Goal: Task Accomplishment & Management: Use online tool/utility

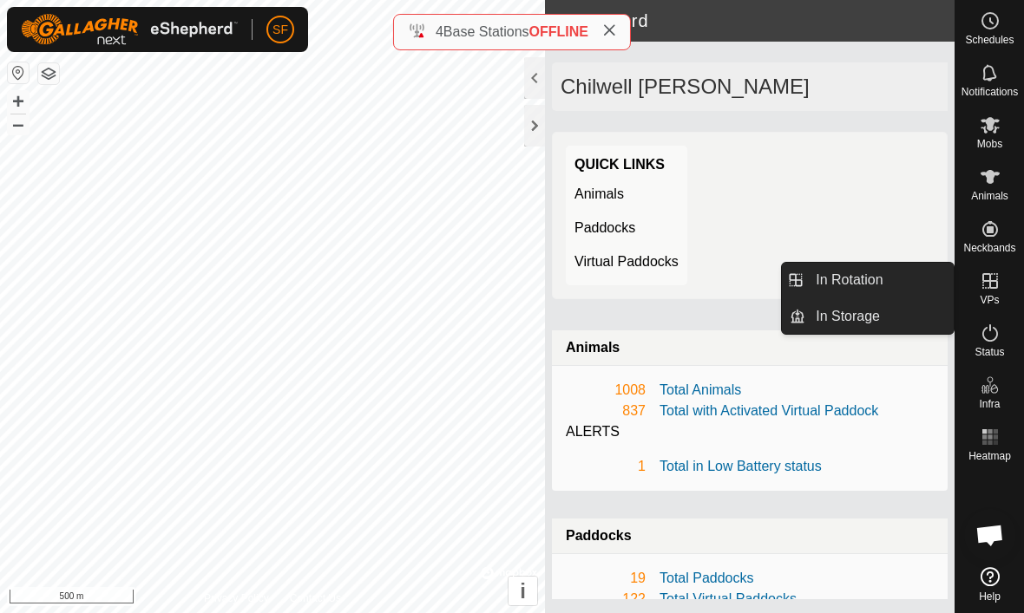
click at [900, 287] on link "In Rotation" at bounding box center [879, 280] width 148 height 35
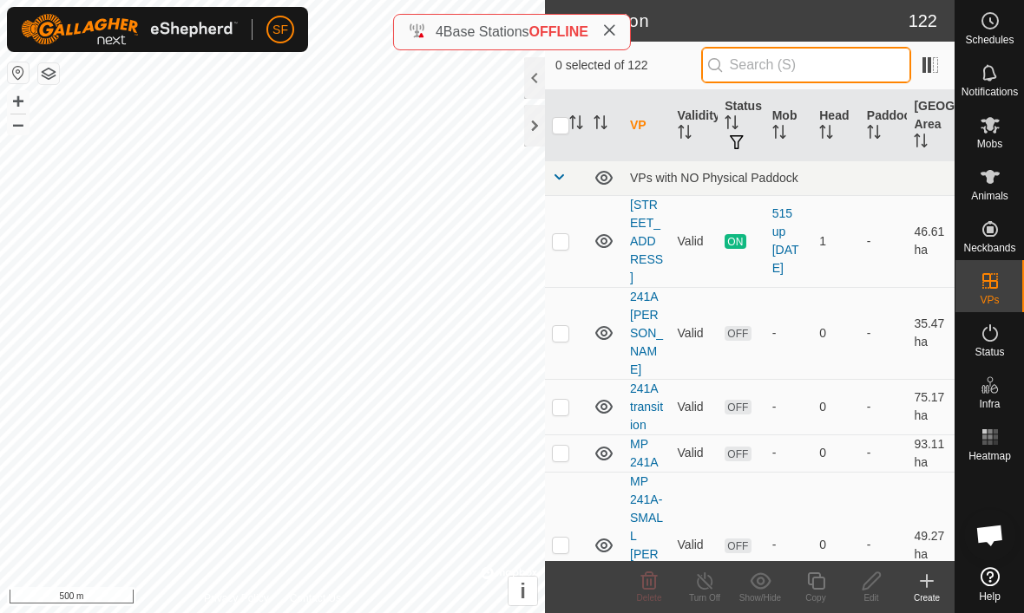
click at [860, 68] on input "text" at bounding box center [806, 65] width 210 height 36
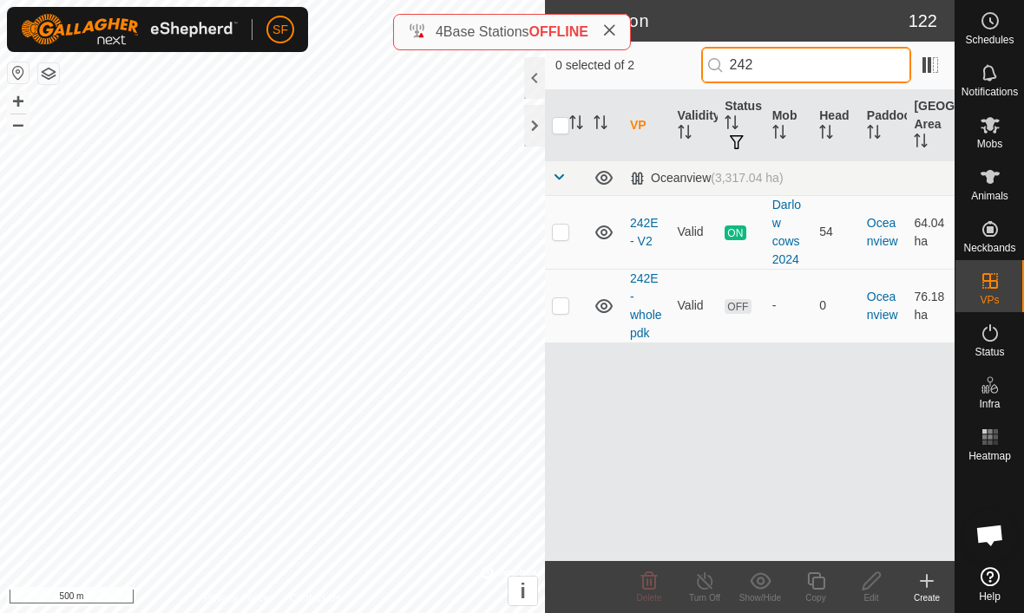
type input "242"
click at [558, 232] on p-checkbox at bounding box center [560, 232] width 17 height 14
checkbox input "true"
click at [823, 582] on icon at bounding box center [815, 580] width 17 height 17
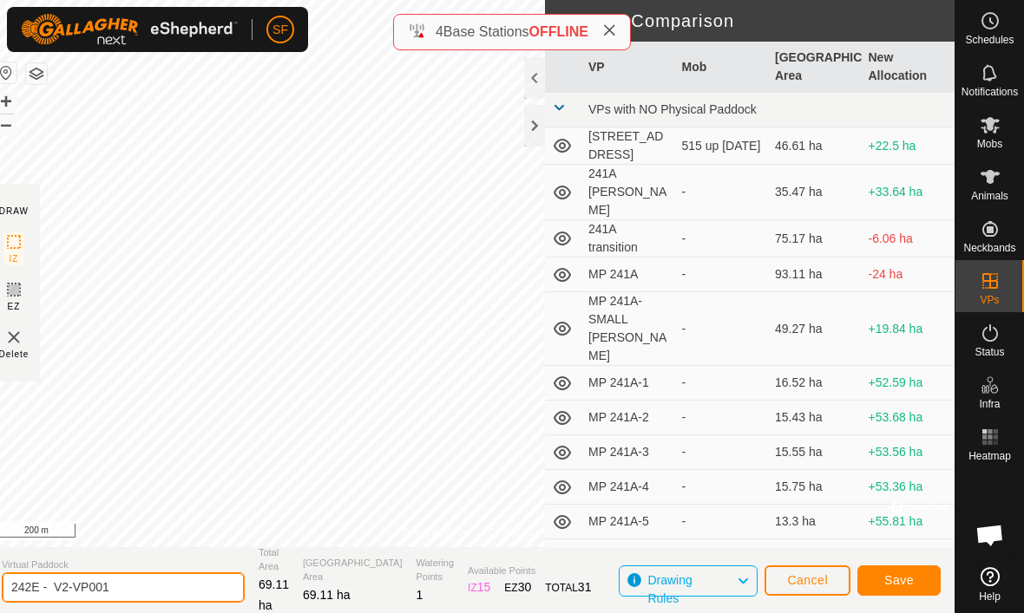
click at [155, 588] on input "242E - V2-VP001" at bounding box center [123, 587] width 243 height 30
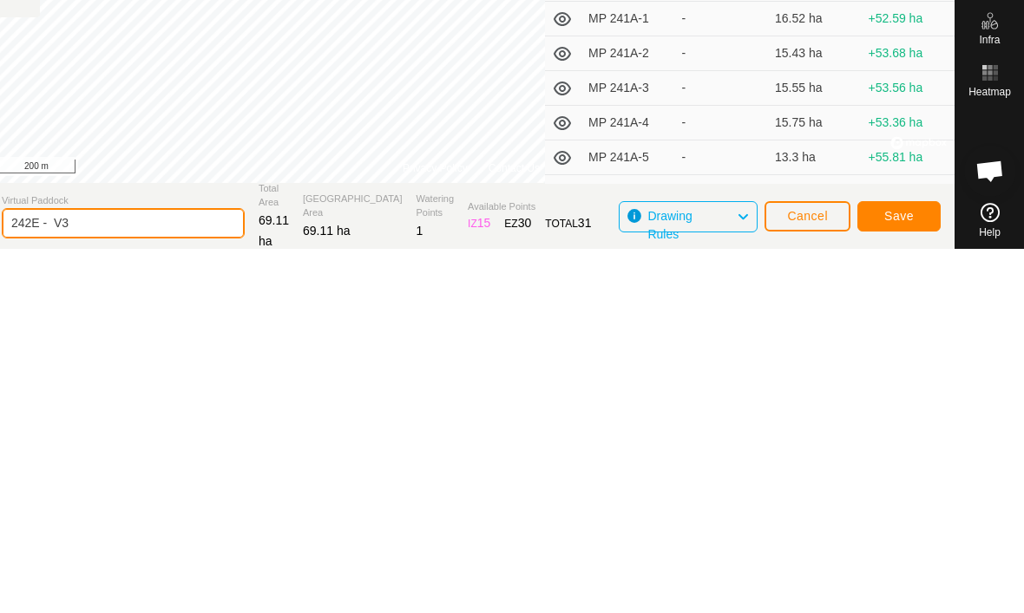
type input "242E - V3"
click at [909, 566] on button "Save" at bounding box center [898, 581] width 83 height 30
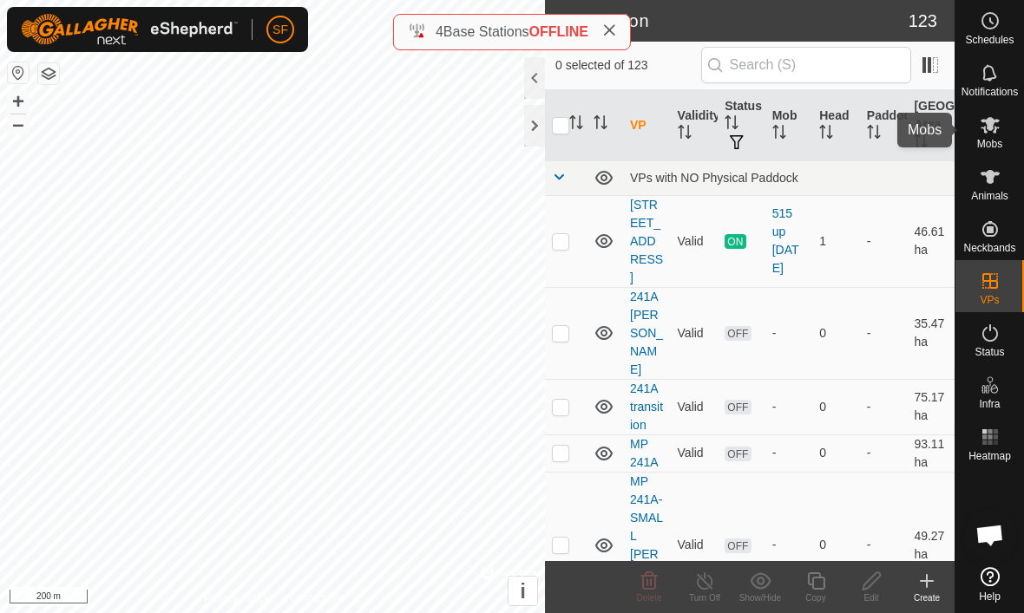
click at [988, 147] on span "Mobs" at bounding box center [989, 144] width 25 height 10
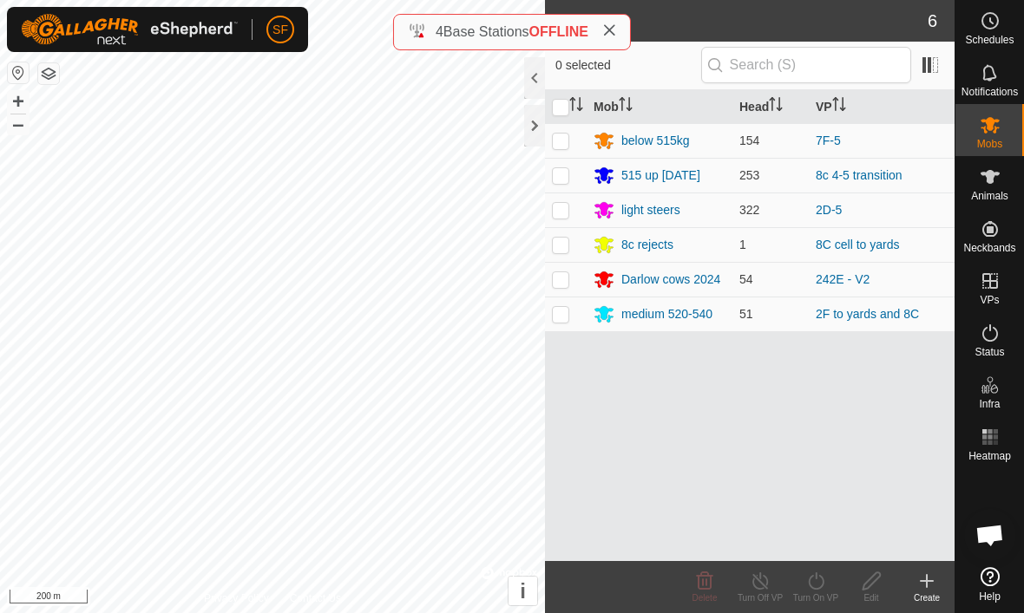
click at [559, 288] on td at bounding box center [566, 279] width 42 height 35
checkbox input "true"
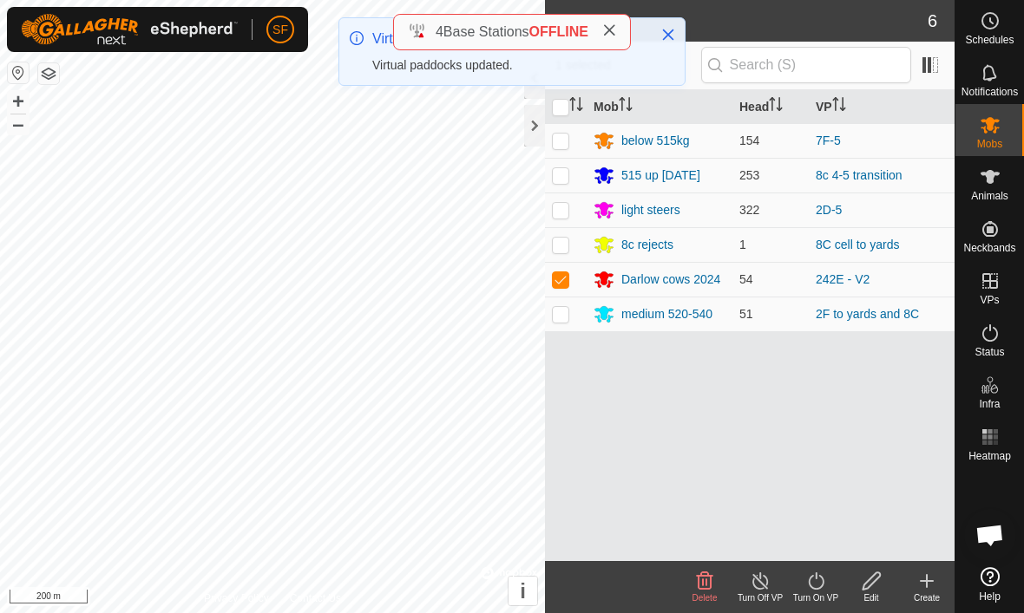
click at [763, 583] on icon at bounding box center [760, 581] width 22 height 21
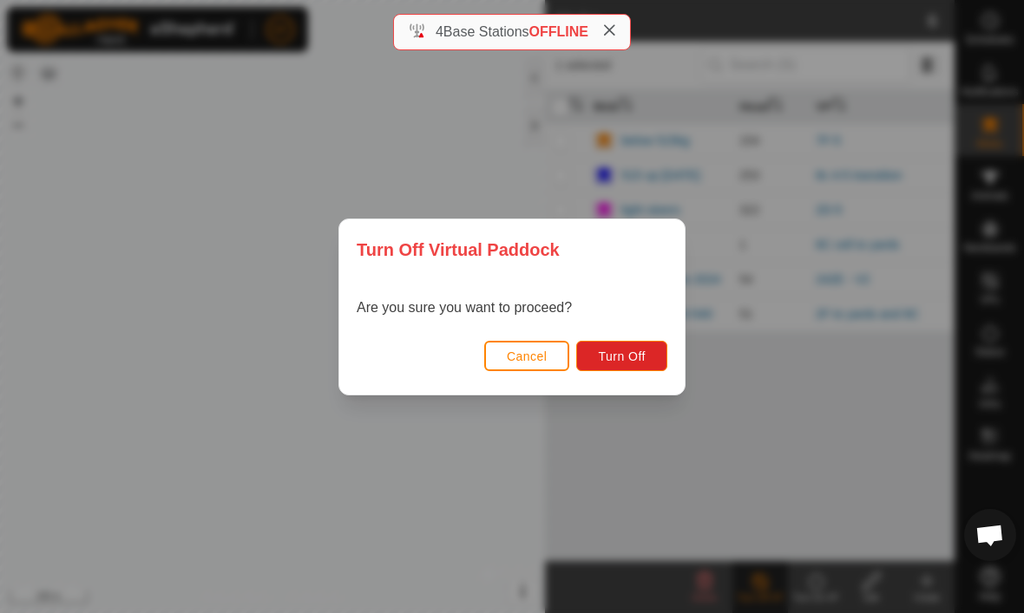
click at [641, 357] on span "Turn Off" at bounding box center [622, 357] width 48 height 14
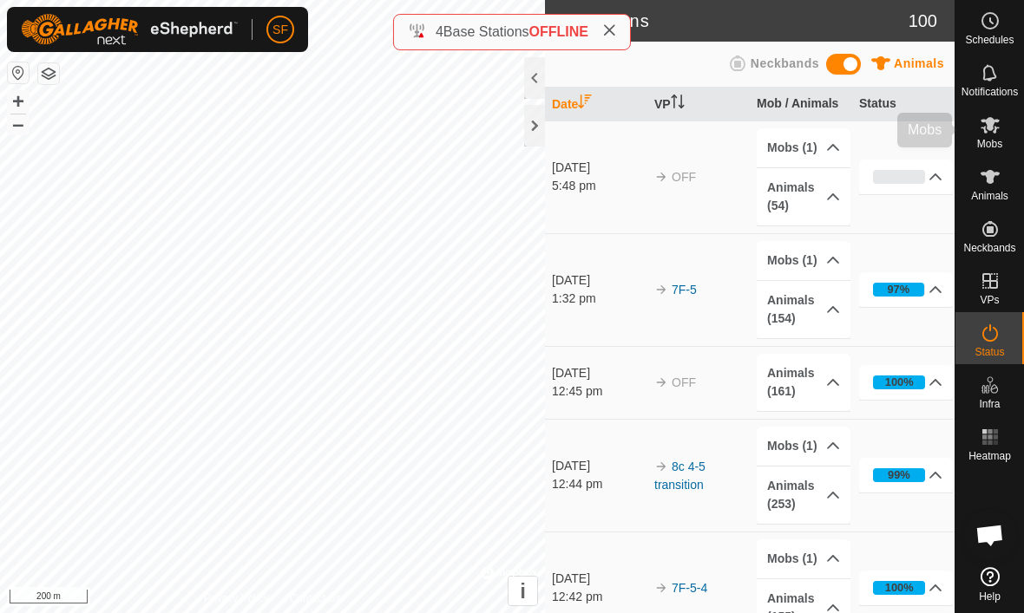
click at [991, 142] on span "Mobs" at bounding box center [989, 144] width 25 height 10
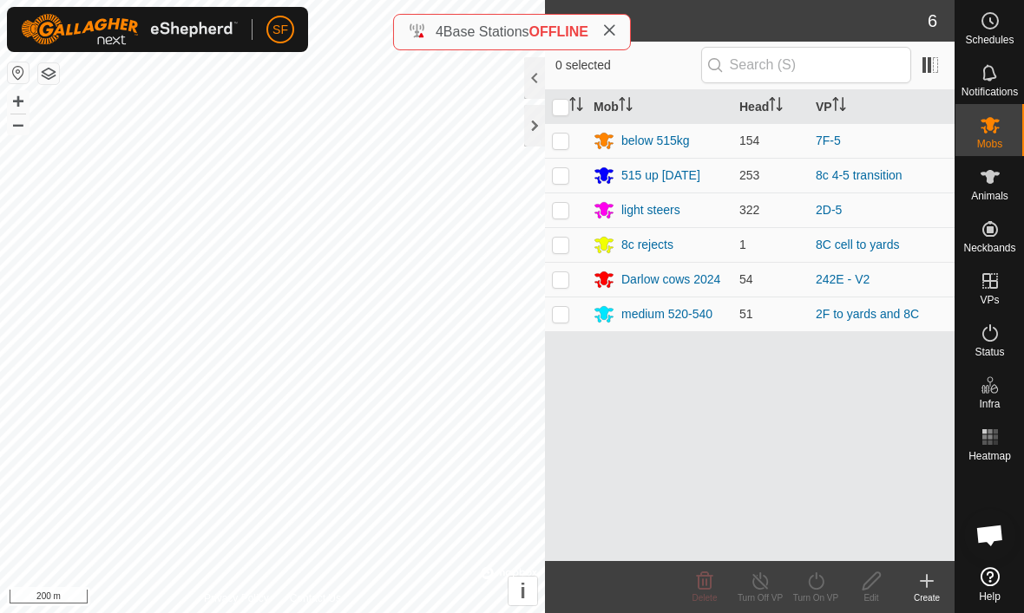
click at [556, 281] on p-checkbox at bounding box center [560, 279] width 17 height 14
checkbox input "true"
click at [818, 597] on div "Turn On VP" at bounding box center [816, 598] width 56 height 13
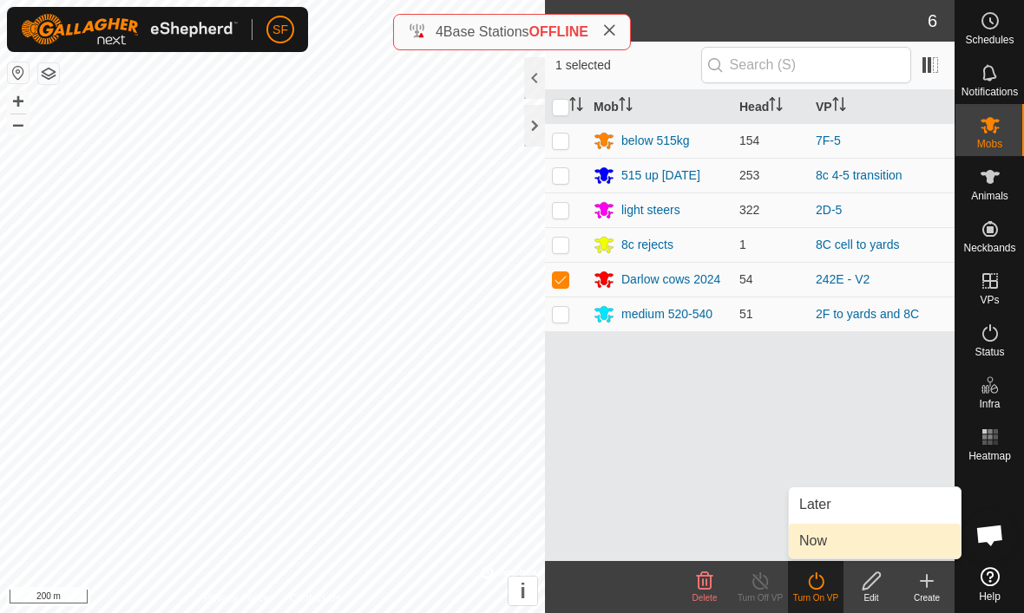
click at [868, 551] on link "Now" at bounding box center [874, 541] width 172 height 35
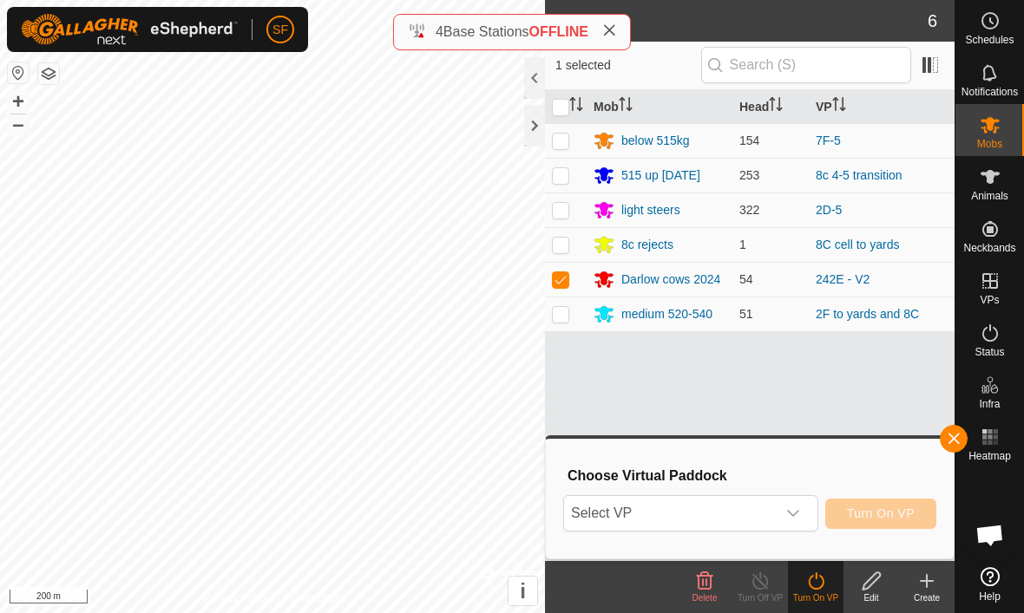
click at [754, 516] on span "Select VP" at bounding box center [670, 513] width 212 height 35
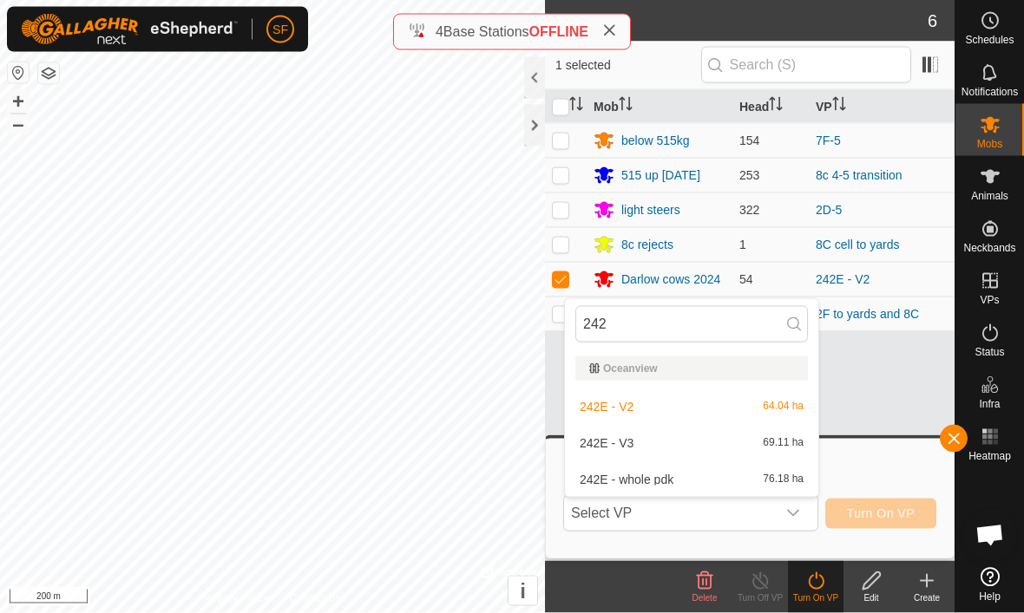
type input "242"
click at [612, 39] on span at bounding box center [609, 32] width 14 height 21
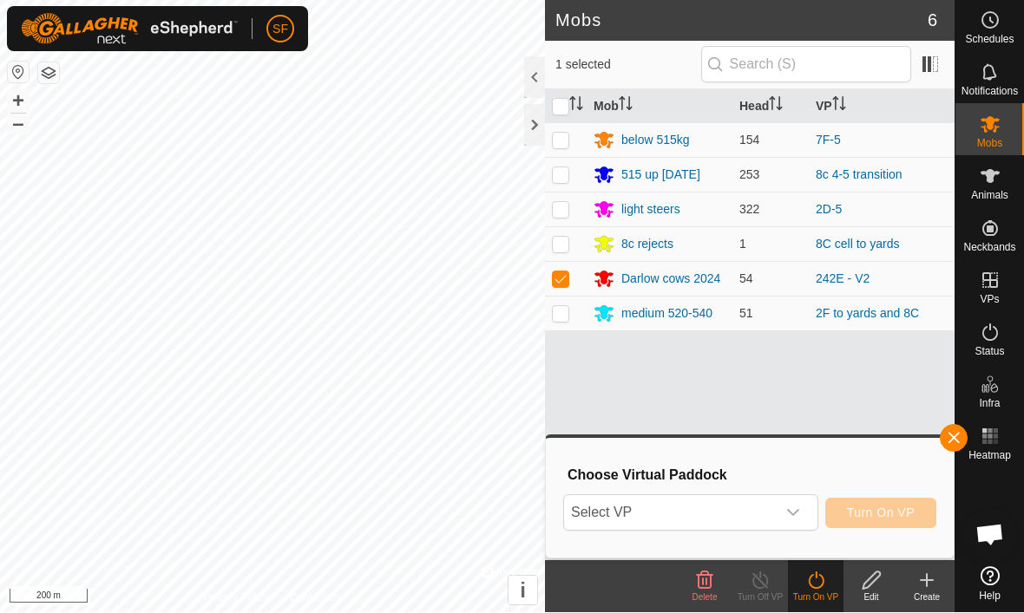
click at [793, 520] on div "dropdown trigger" at bounding box center [792, 513] width 35 height 35
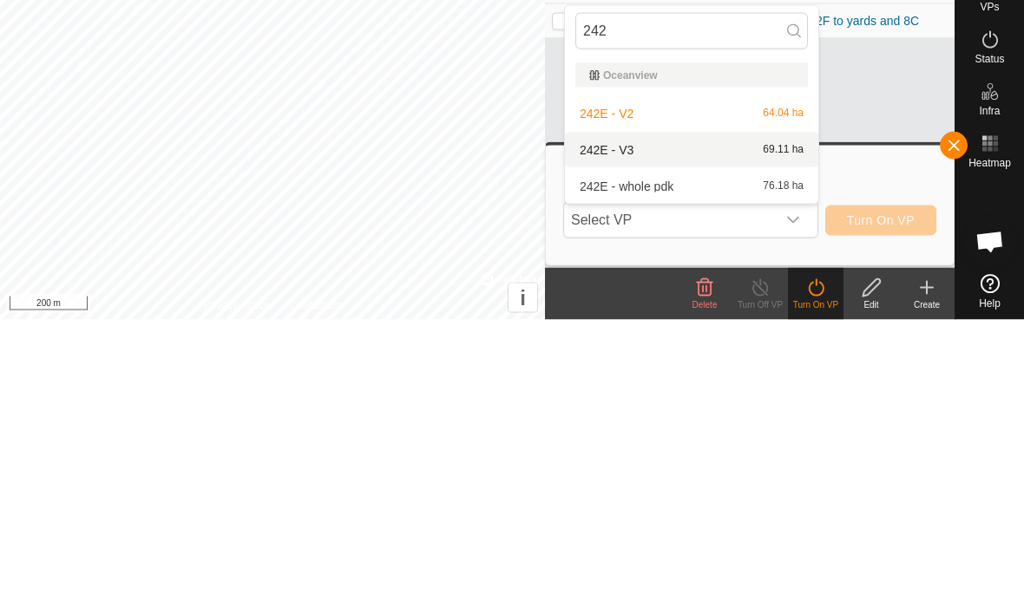
click at [614, 437] on span "242E - V3" at bounding box center [606, 443] width 54 height 12
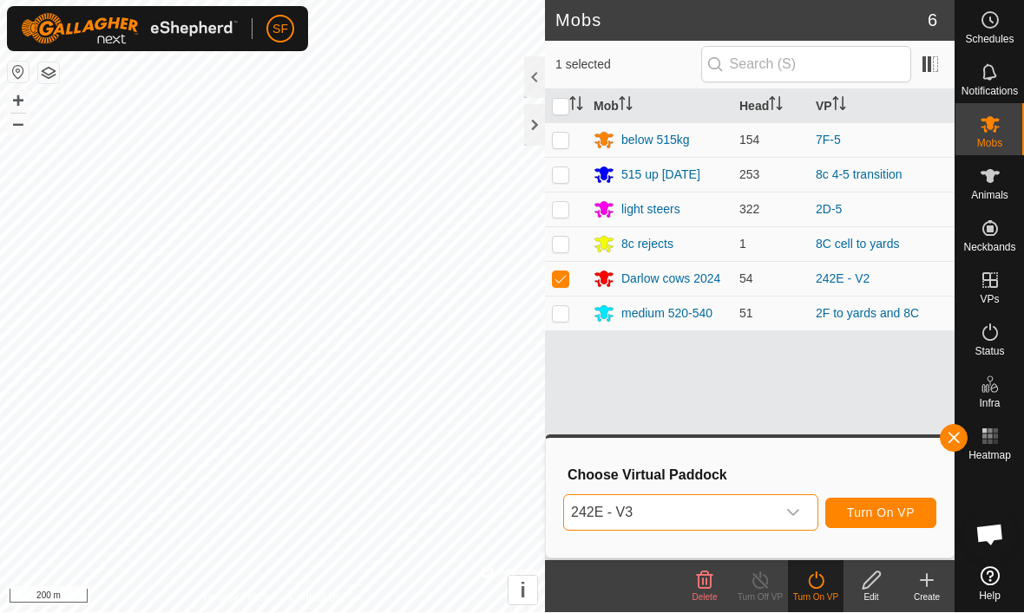
click at [886, 518] on span "Turn On VP" at bounding box center [881, 514] width 68 height 14
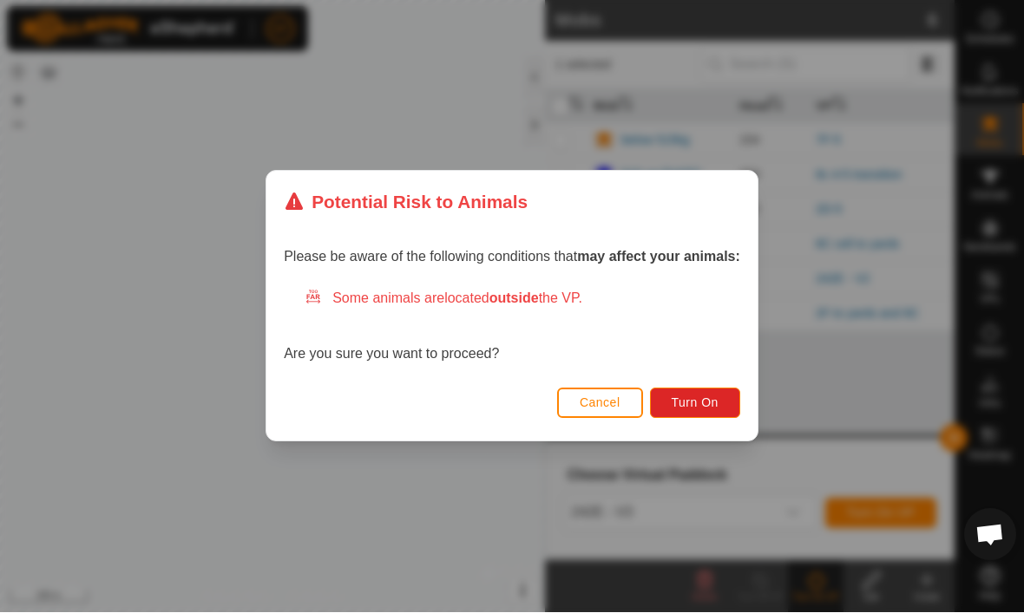
click at [704, 411] on button "Turn On" at bounding box center [695, 404] width 90 height 30
